Goal: Use online tool/utility: Utilize a website feature to perform a specific function

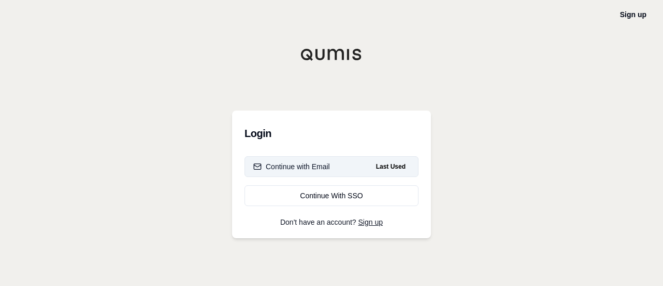
click at [347, 172] on button "Continue with Email Last Used" at bounding box center [332, 166] width 174 height 21
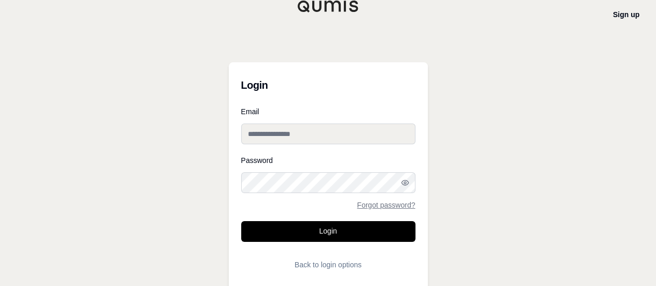
type input "**********"
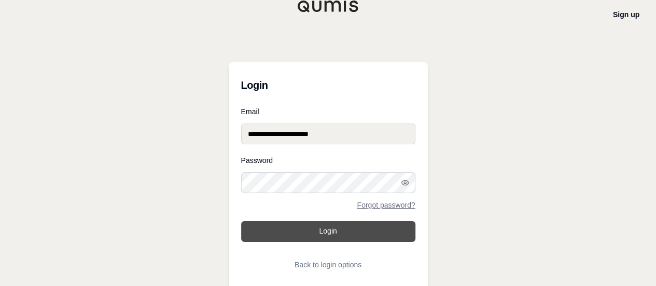
click at [324, 236] on button "Login" at bounding box center [328, 231] width 174 height 21
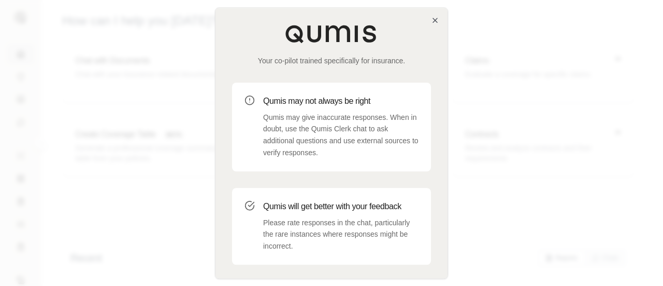
click at [431, 21] on div "Your co-pilot trained specifically for insurance. Qumis may not always be right…" at bounding box center [332, 163] width 232 height 310
click at [434, 21] on icon "button" at bounding box center [435, 20] width 4 height 4
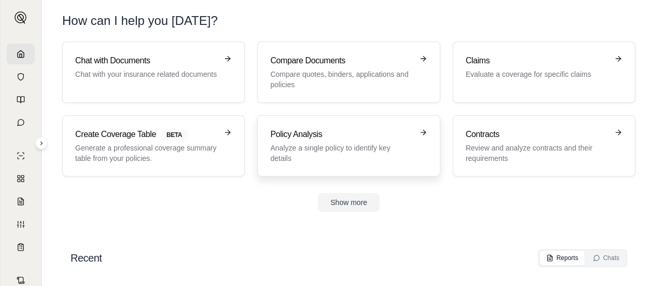
click at [345, 146] on p "Analyze a single policy to identify key details" at bounding box center [341, 153] width 142 height 21
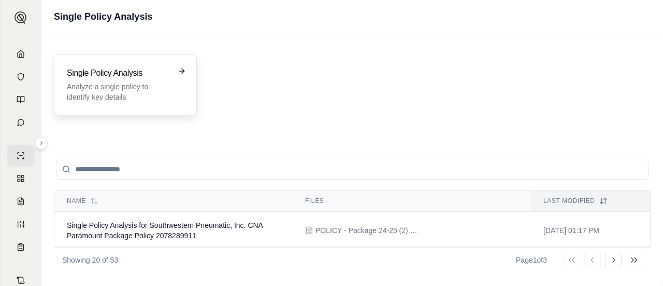
click at [168, 80] on div "Single Policy Analysis Analyze a single policy to identify key details" at bounding box center [118, 84] width 103 height 35
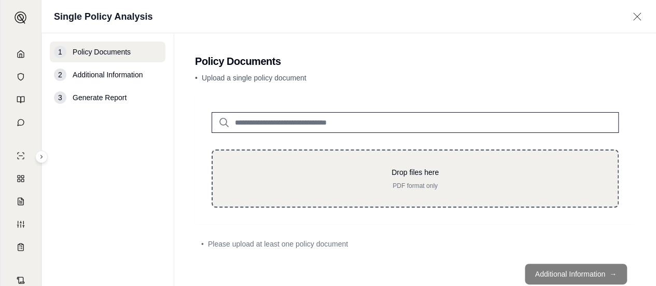
click at [331, 162] on div "Drop files here PDF format only" at bounding box center [414, 178] width 407 height 58
type input "**********"
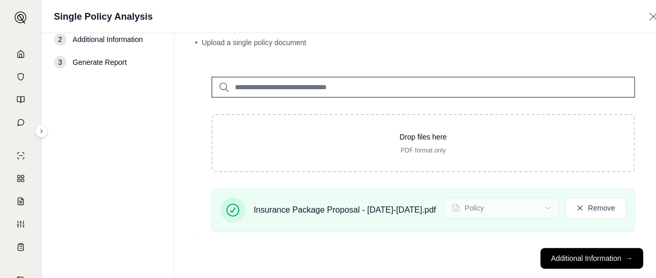
scroll to position [54, 0]
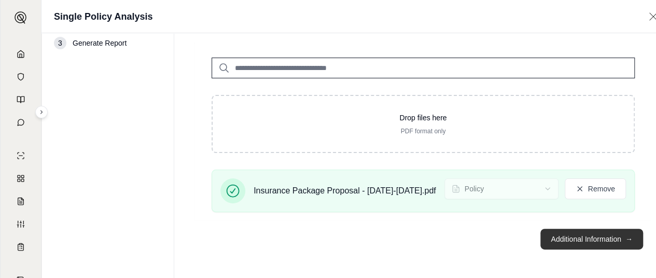
click at [628, 233] on button "Additional Information →" at bounding box center [591, 239] width 102 height 21
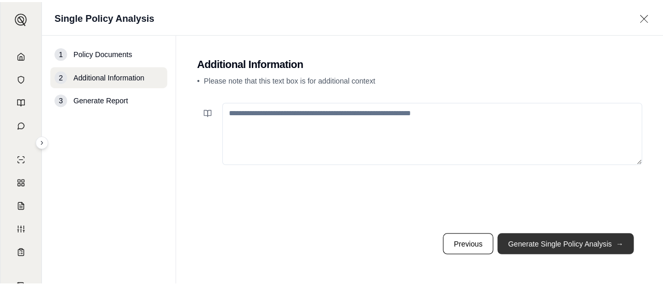
scroll to position [0, 0]
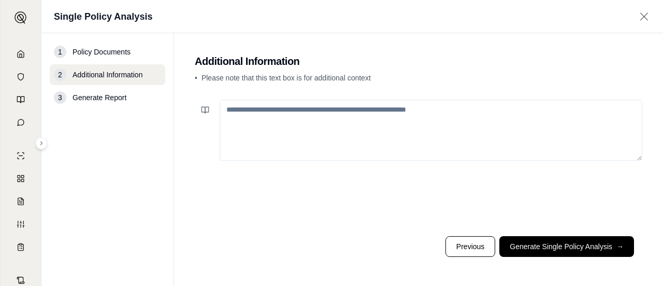
click at [263, 121] on textarea at bounding box center [431, 130] width 423 height 61
type textarea "*"
click at [663, 53] on main "Additional Information • Please note that this text box is for additional conte…" at bounding box center [418, 159] width 489 height 252
click at [266, 127] on textarea at bounding box center [431, 130] width 423 height 61
click at [274, 120] on textarea at bounding box center [431, 130] width 423 height 61
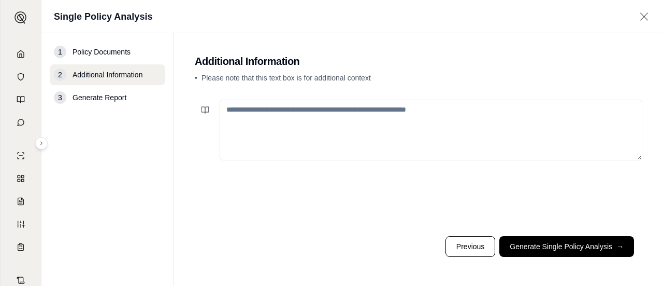
paste textarea "**********"
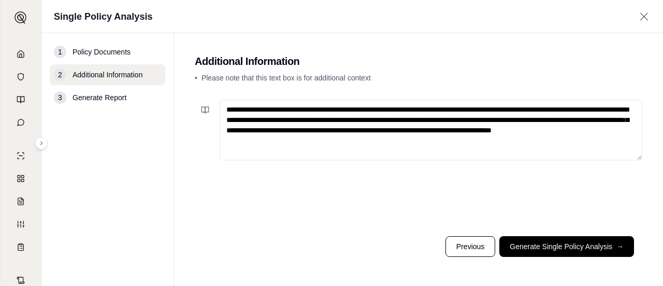
click at [226, 109] on textarea "**********" at bounding box center [431, 130] width 423 height 61
click at [444, 142] on textarea "**********" at bounding box center [431, 130] width 423 height 61
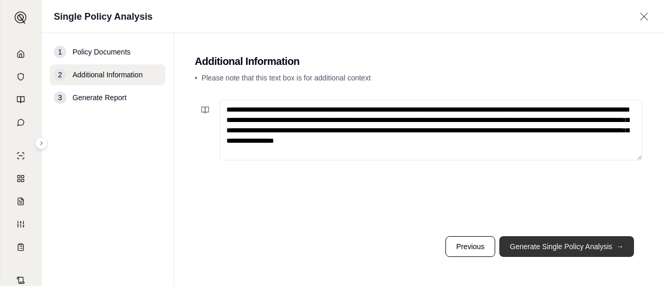
type textarea "**********"
click at [541, 241] on button "Generate Single Policy Analysis →" at bounding box center [567, 246] width 135 height 21
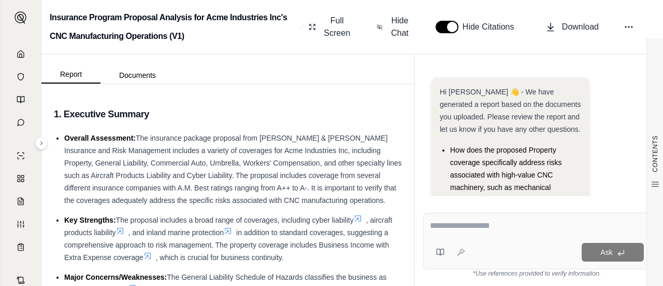
scroll to position [53, 0]
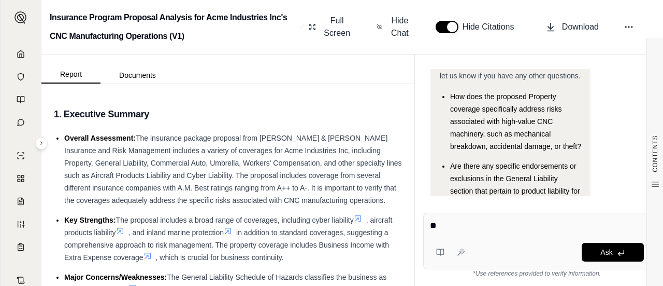
type textarea "*"
type textarea "**********"
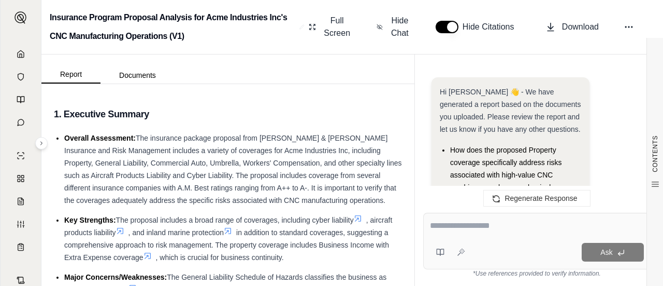
scroll to position [1688, 0]
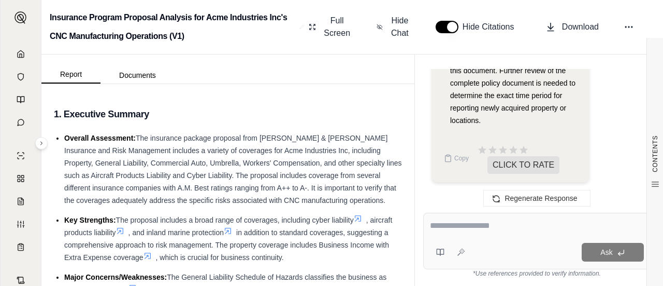
click at [333, 26] on span "Full Screen" at bounding box center [337, 27] width 30 height 25
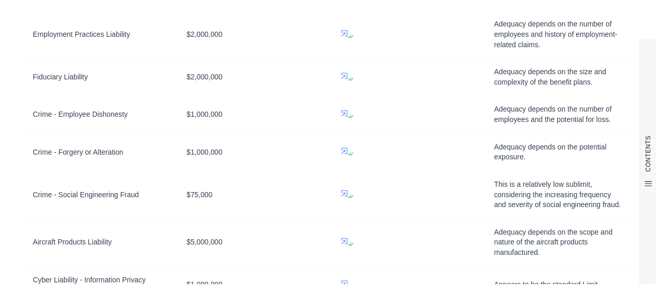
scroll to position [0, 0]
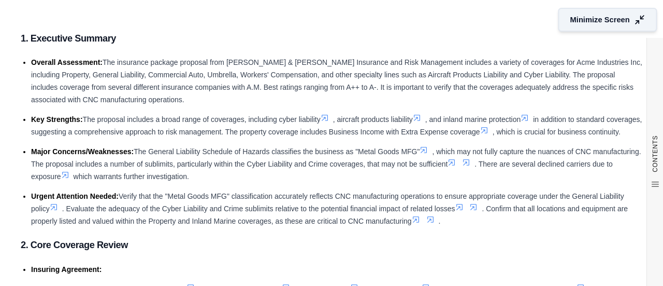
click at [634, 17] on icon at bounding box center [639, 20] width 11 height 11
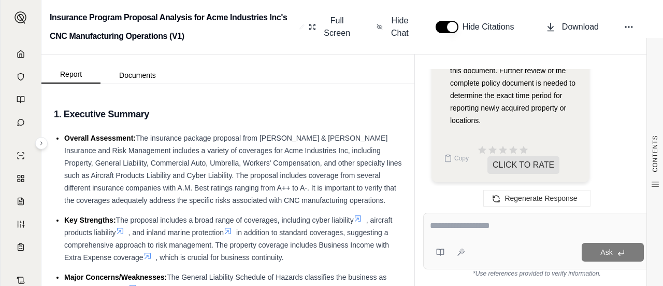
click at [555, 52] on div "Insurance Program Proposal Analysis for Acme Industries Inc's CNC Manufacturing…" at bounding box center [352, 27] width 622 height 54
click at [564, 28] on span "Download" at bounding box center [580, 27] width 37 height 12
click at [20, 55] on polyline at bounding box center [21, 56] width 2 height 4
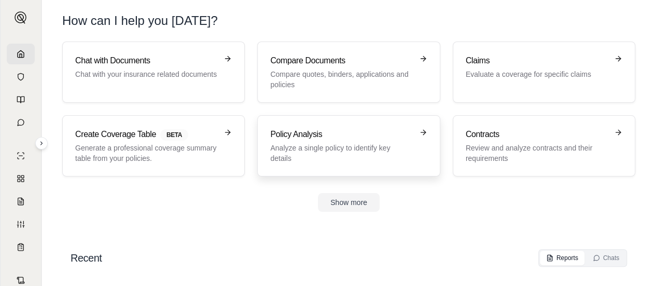
click at [284, 133] on h3 "Policy Analysis" at bounding box center [341, 134] width 142 height 12
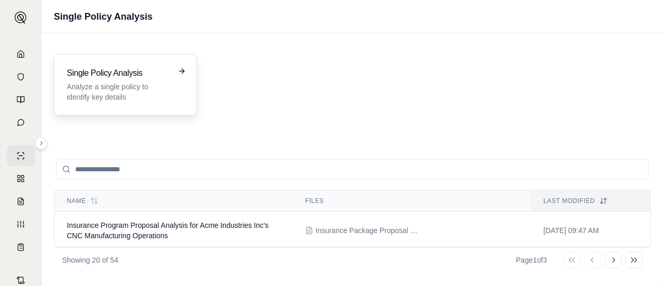
click at [153, 98] on p "Analyze a single policy to identify key details" at bounding box center [118, 91] width 103 height 21
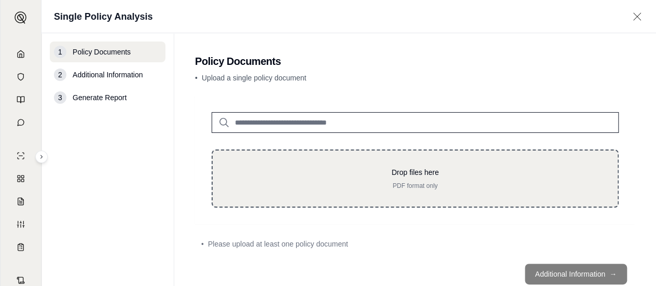
click at [235, 174] on p "Drop files here" at bounding box center [415, 172] width 372 height 10
type input "**********"
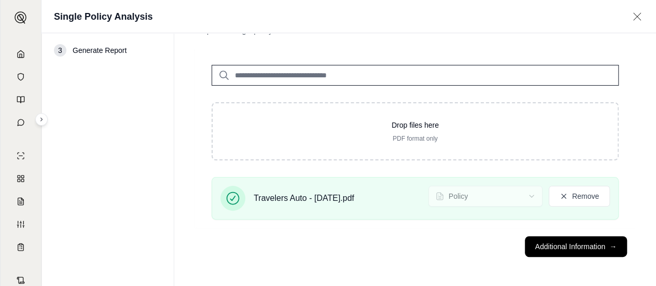
scroll to position [47, 0]
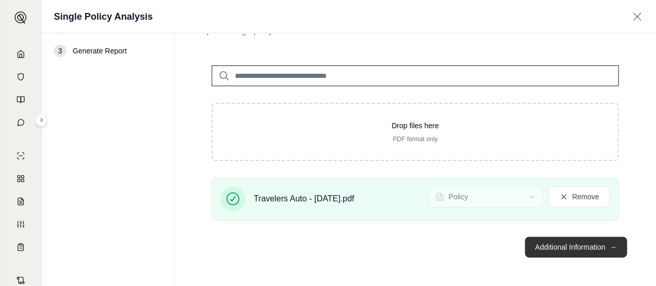
click at [583, 250] on button "Additional Information →" at bounding box center [576, 246] width 102 height 21
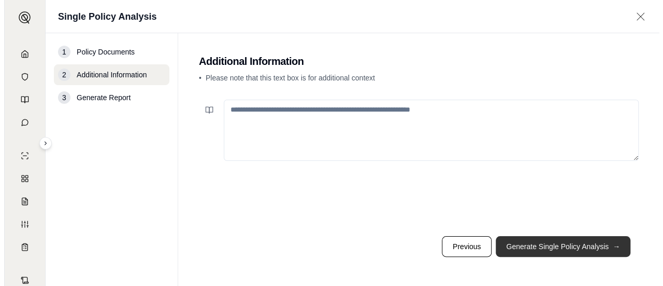
scroll to position [0, 0]
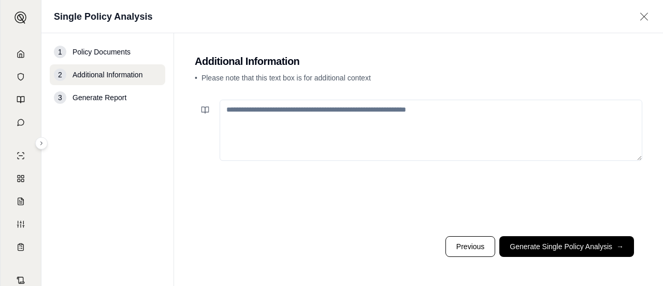
click at [375, 123] on textarea at bounding box center [431, 130] width 423 height 61
paste textarea "**********"
type textarea "**********"
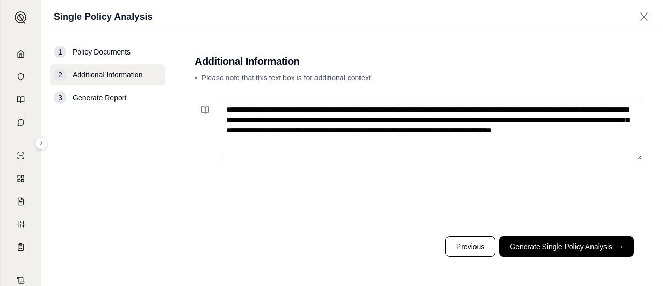
click at [228, 107] on textarea "**********" at bounding box center [431, 130] width 423 height 61
drag, startPoint x: 415, startPoint y: 142, endPoint x: 203, endPoint y: 104, distance: 215.3
click at [203, 104] on div "**********" at bounding box center [419, 130] width 448 height 61
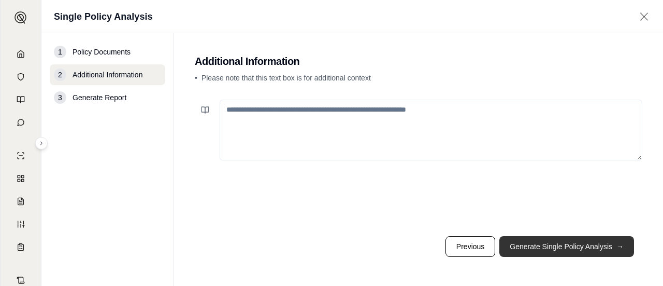
click at [517, 245] on button "Generate Single Policy Analysis →" at bounding box center [567, 246] width 135 height 21
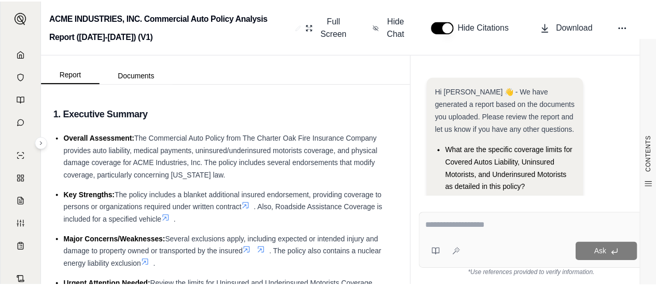
scroll to position [87, 0]
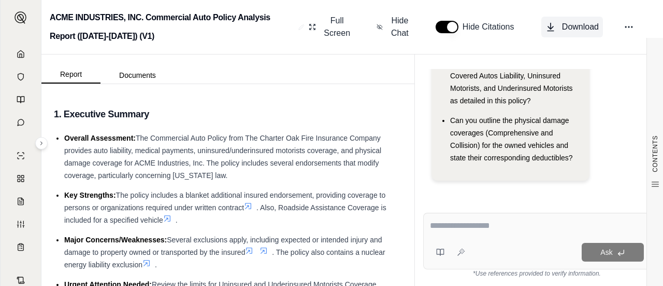
click at [577, 29] on span "Download" at bounding box center [580, 27] width 37 height 12
click at [19, 55] on icon at bounding box center [21, 54] width 8 height 8
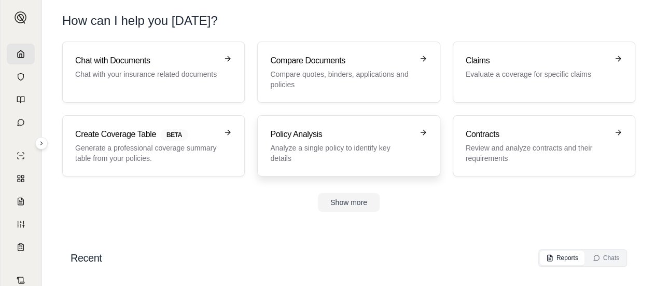
click at [328, 151] on p "Analyze a single policy to identify key details" at bounding box center [341, 153] width 142 height 21
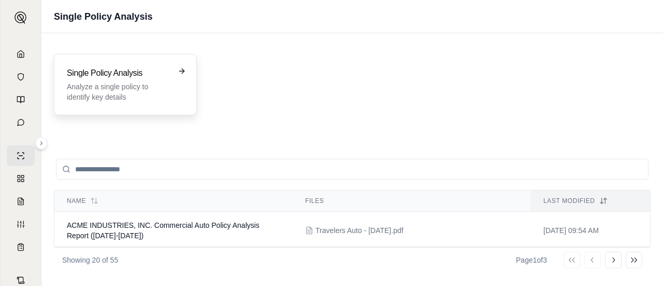
click at [124, 83] on p "Analyze a single policy to identify key details" at bounding box center [118, 91] width 103 height 21
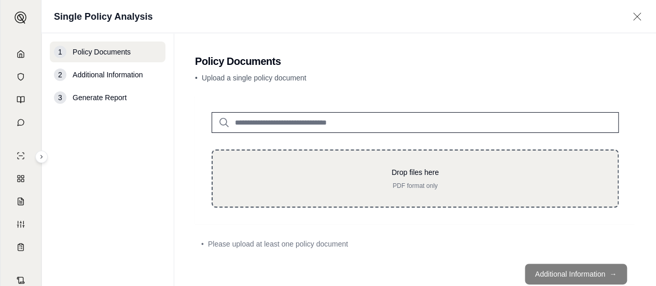
click at [364, 175] on p "Drop files here" at bounding box center [415, 172] width 372 height 10
type input "**********"
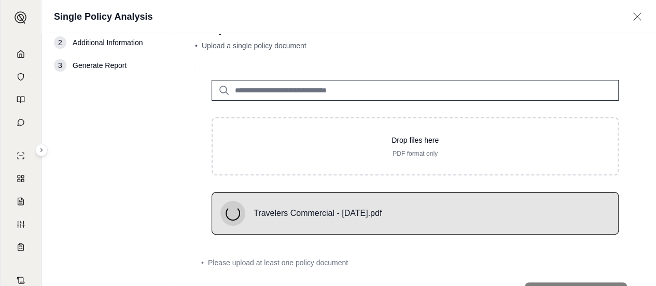
scroll to position [47, 0]
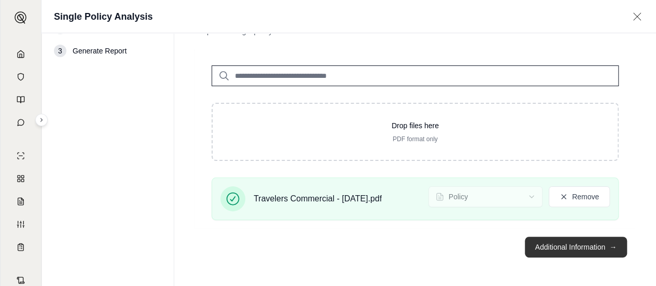
click at [573, 250] on button "Additional Information →" at bounding box center [576, 246] width 102 height 21
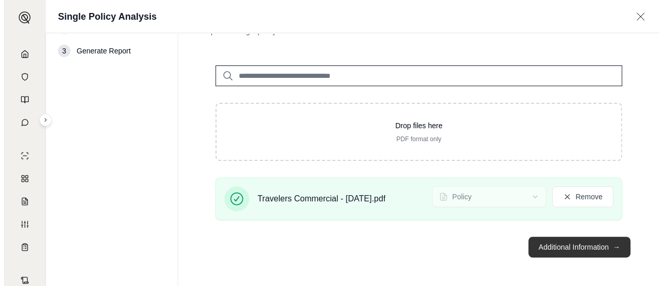
scroll to position [0, 0]
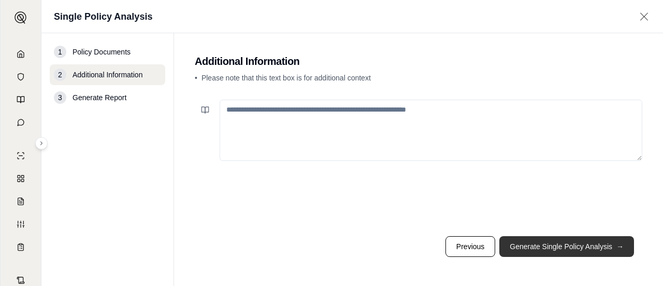
click at [566, 250] on button "Generate Single Policy Analysis →" at bounding box center [567, 246] width 135 height 21
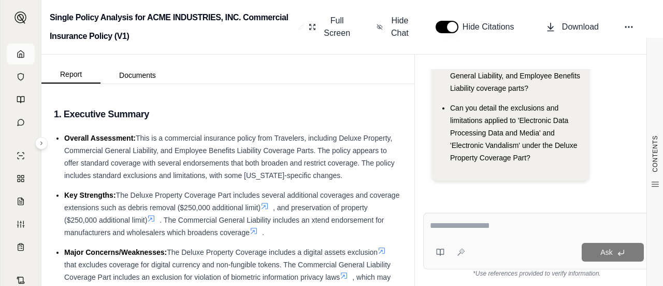
click at [10, 55] on link at bounding box center [21, 54] width 28 height 21
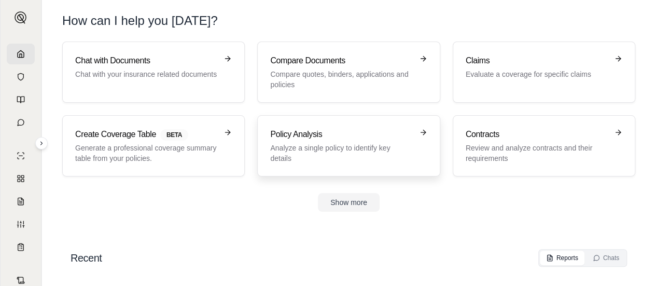
click at [307, 139] on h3 "Policy Analysis" at bounding box center [341, 134] width 142 height 12
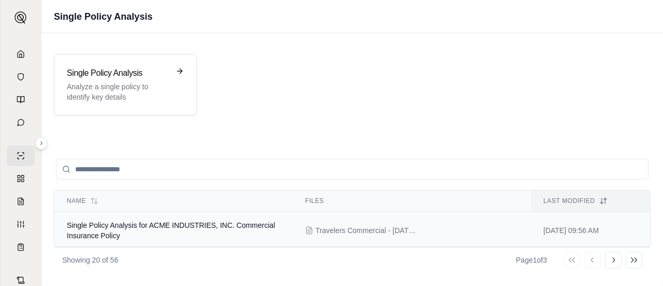
click at [197, 230] on td "Single Policy Analysis for ACME INDUSTRIES, INC. Commercial Insurance Policy" at bounding box center [173, 230] width 238 height 38
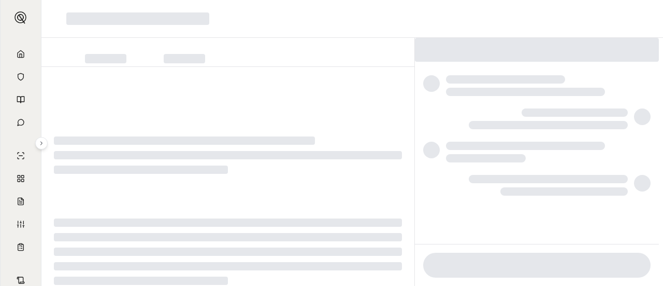
click at [17, 50] on icon at bounding box center [21, 54] width 8 height 8
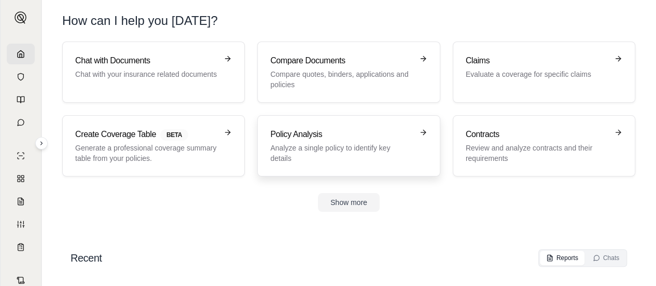
click at [310, 146] on p "Analyze a single policy to identify key details" at bounding box center [341, 153] width 142 height 21
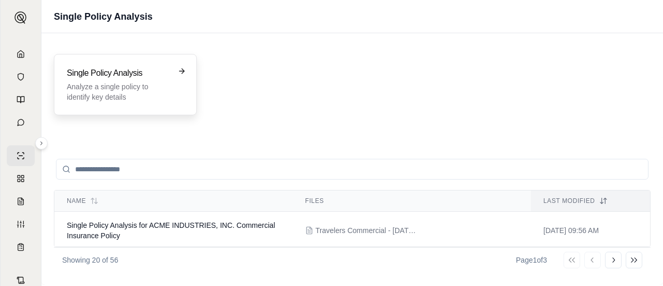
click at [162, 76] on h3 "Single Policy Analysis" at bounding box center [118, 73] width 103 height 12
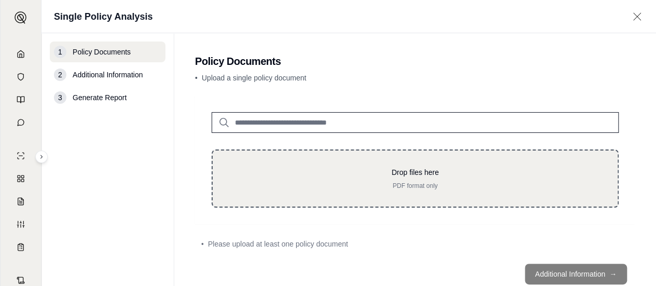
click at [316, 180] on div "Drop files here PDF format only" at bounding box center [415, 178] width 372 height 23
type input "**********"
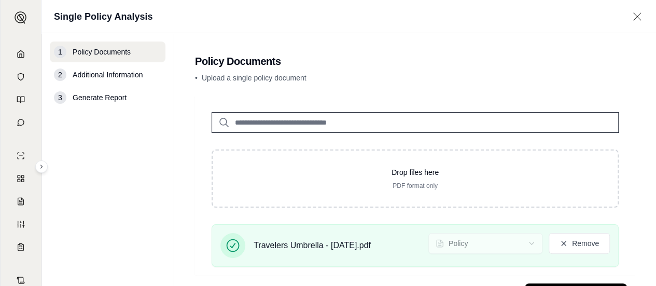
scroll to position [47, 0]
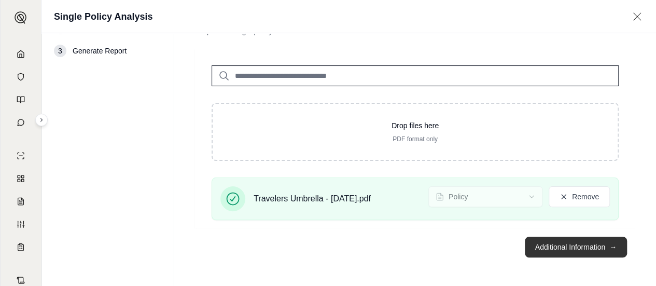
click at [576, 246] on button "Additional Information →" at bounding box center [576, 246] width 102 height 21
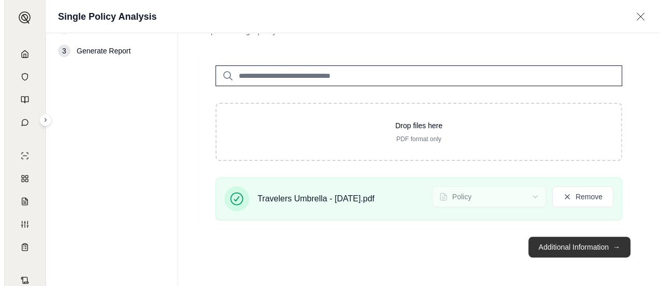
scroll to position [0, 0]
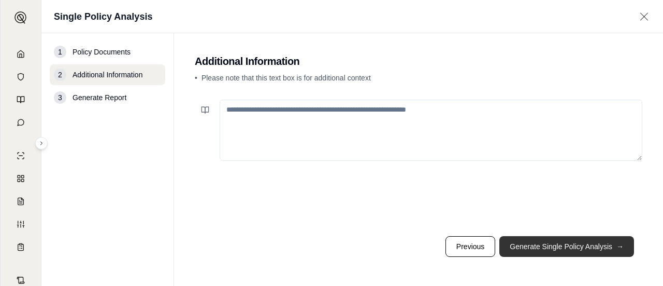
click at [576, 245] on button "Generate Single Policy Analysis →" at bounding box center [567, 246] width 135 height 21
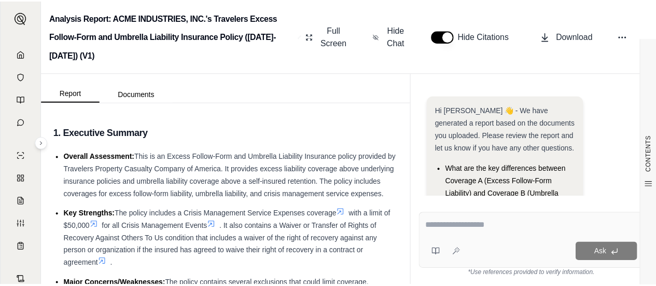
scroll to position [105, 0]
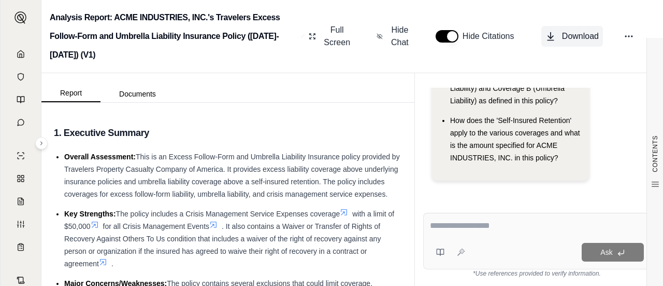
click at [559, 36] on button "Download" at bounding box center [573, 36] width 62 height 21
click at [16, 48] on link at bounding box center [21, 54] width 28 height 21
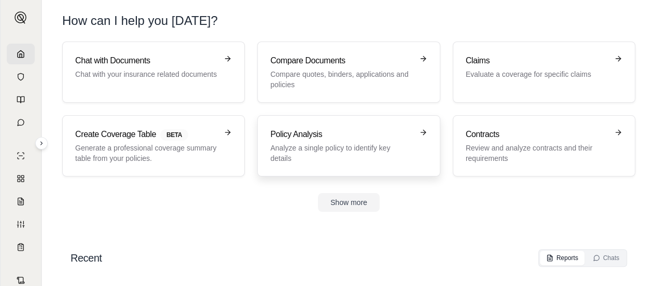
click at [325, 162] on p "Analyze a single policy to identify key details" at bounding box center [341, 153] width 142 height 21
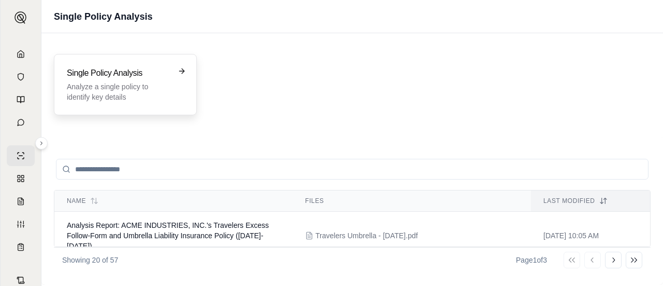
click at [135, 93] on p "Analyze a single policy to identify key details" at bounding box center [118, 91] width 103 height 21
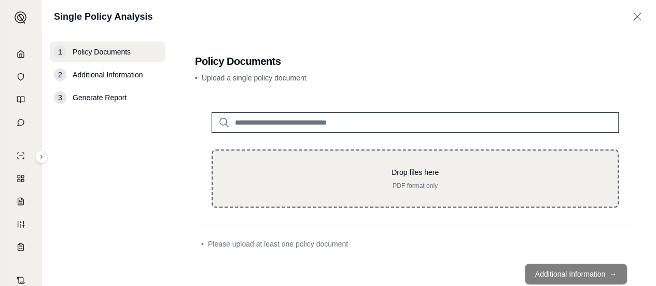
click at [316, 182] on p "PDF format only" at bounding box center [415, 185] width 372 height 8
type input "**********"
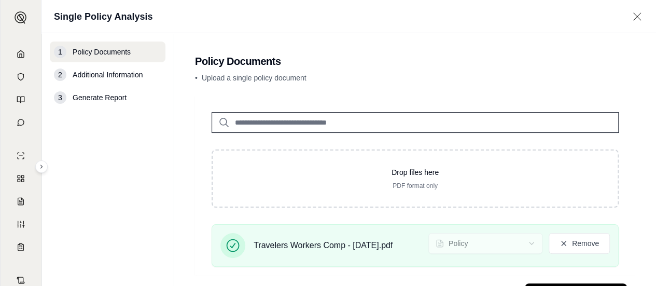
scroll to position [47, 0]
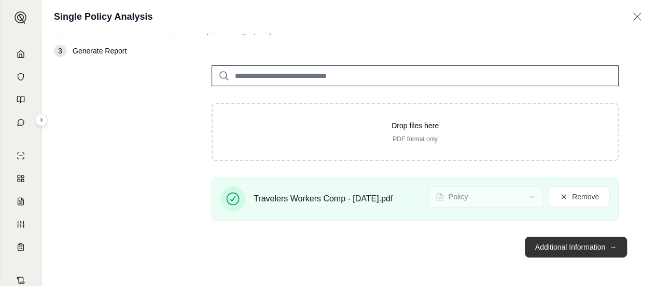
click at [564, 244] on button "Additional Information →" at bounding box center [576, 246] width 102 height 21
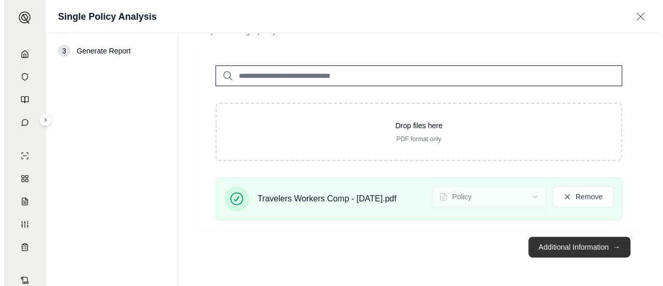
scroll to position [0, 0]
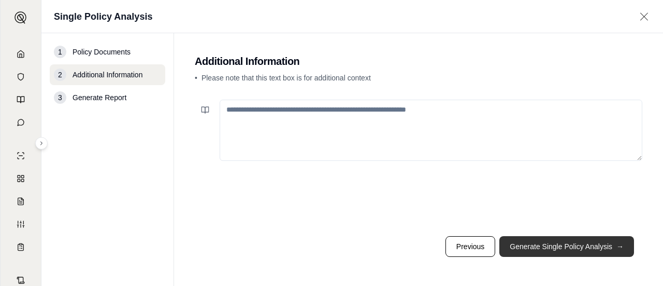
click at [563, 245] on button "Generate Single Policy Analysis →" at bounding box center [567, 246] width 135 height 21
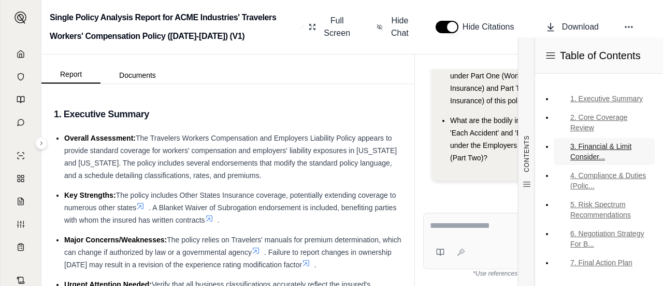
scroll to position [5, 0]
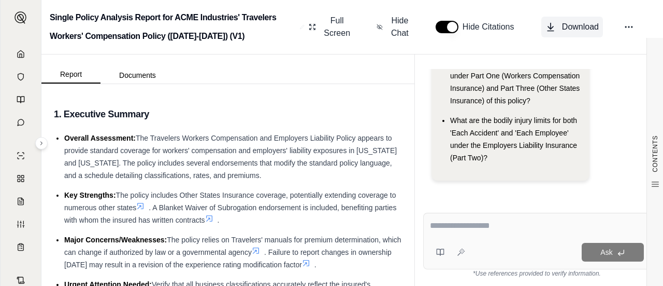
click at [582, 20] on button "Download" at bounding box center [573, 27] width 62 height 21
